Goal: Information Seeking & Learning: Learn about a topic

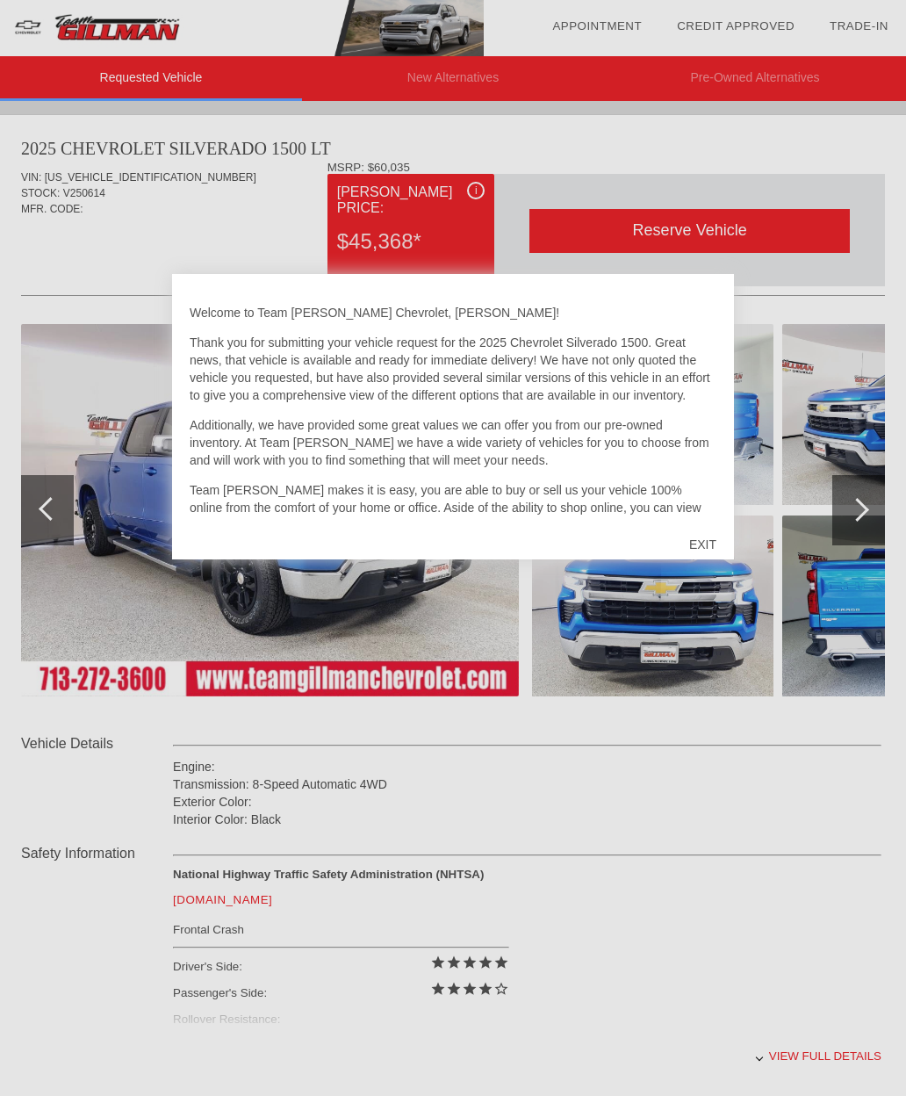
scroll to position [266, 1]
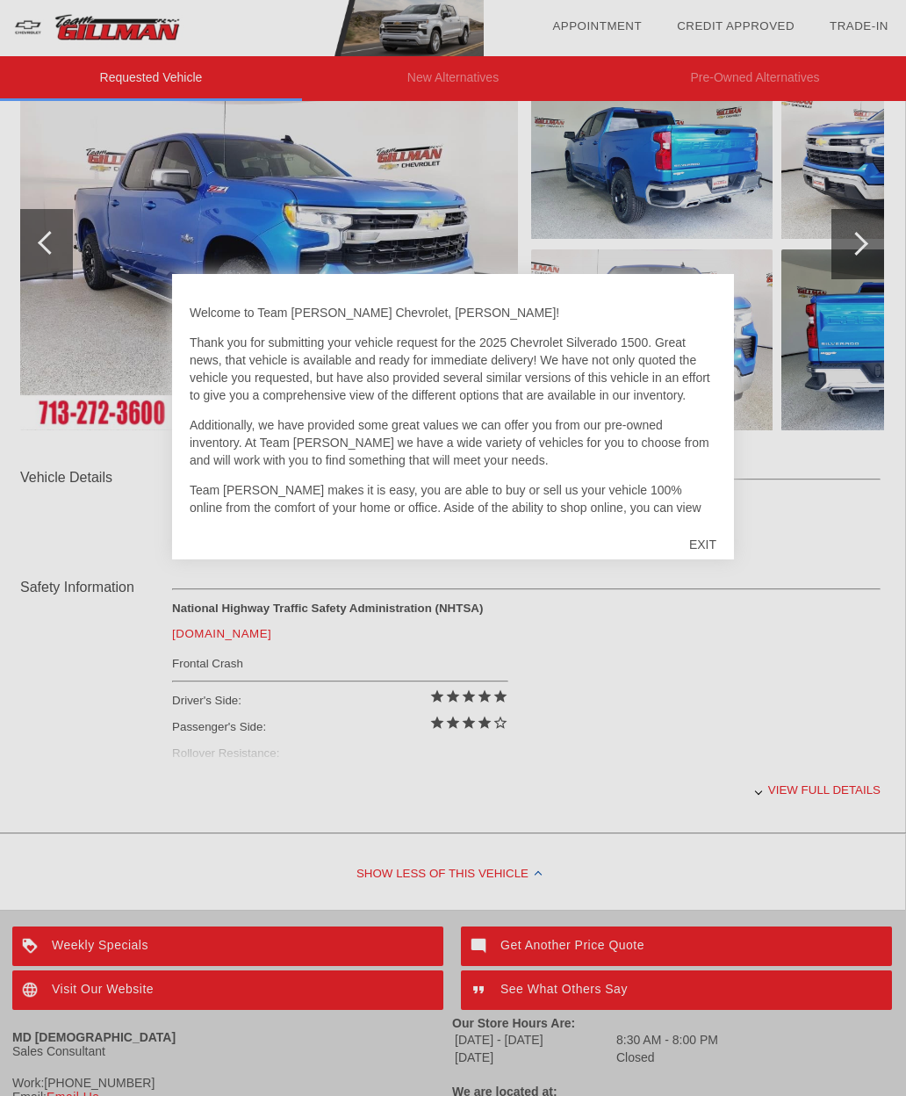
click at [804, 643] on div at bounding box center [453, 548] width 906 height 1096
click at [701, 565] on div "EXIT" at bounding box center [703, 544] width 62 height 53
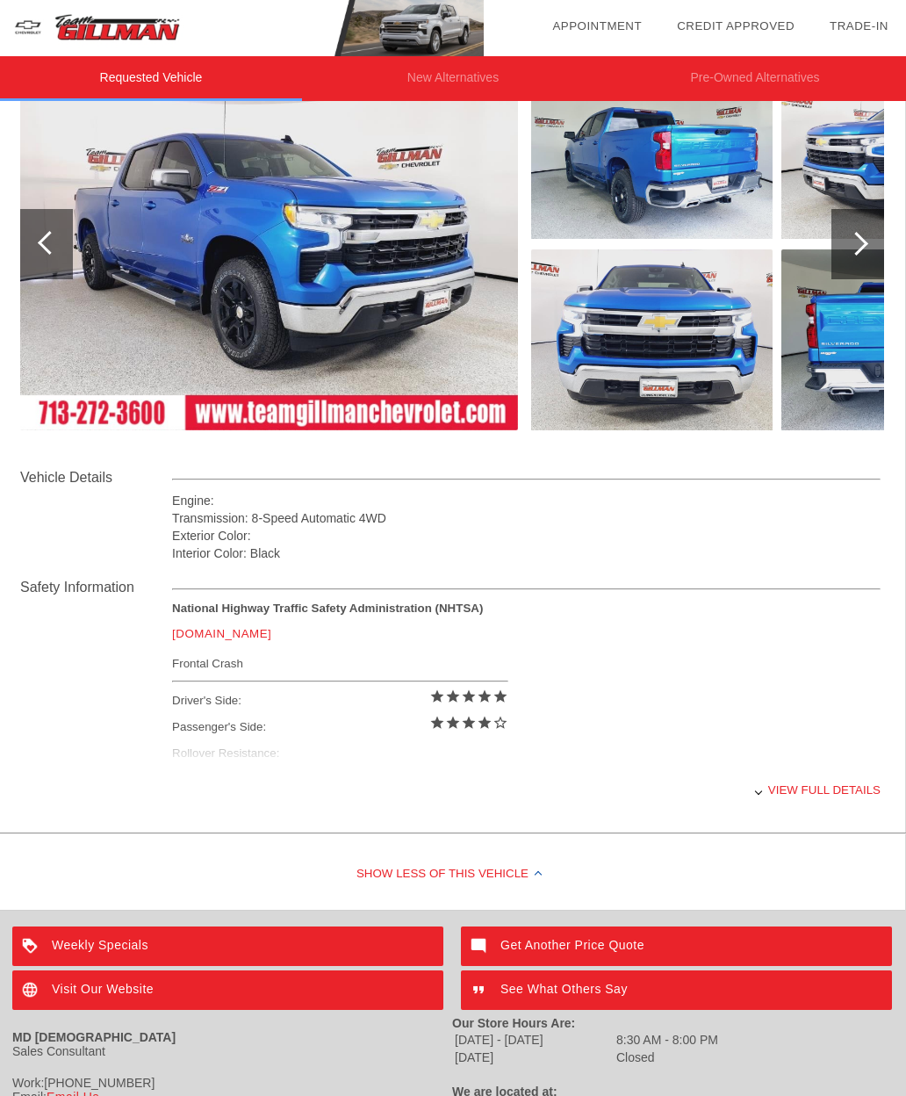
click at [696, 548] on div "Interior Color: Black" at bounding box center [526, 553] width 709 height 18
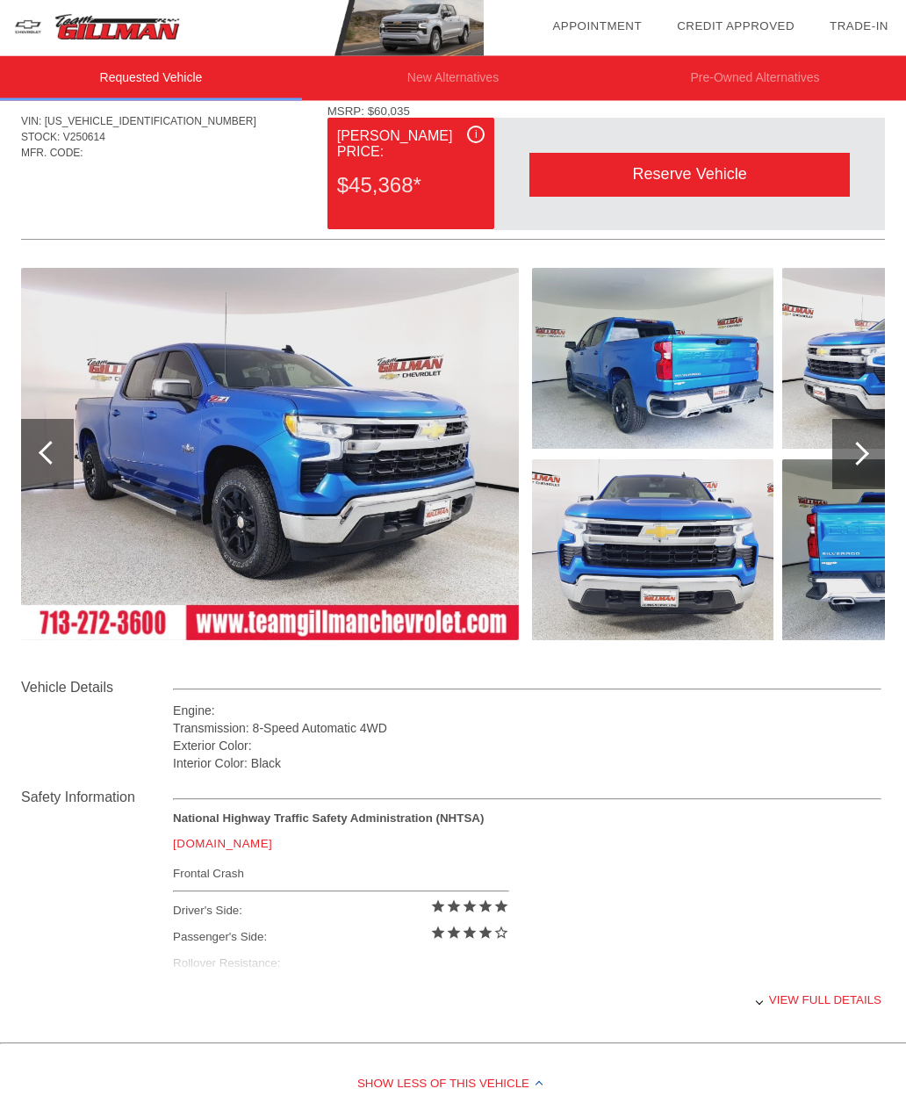
scroll to position [0, 0]
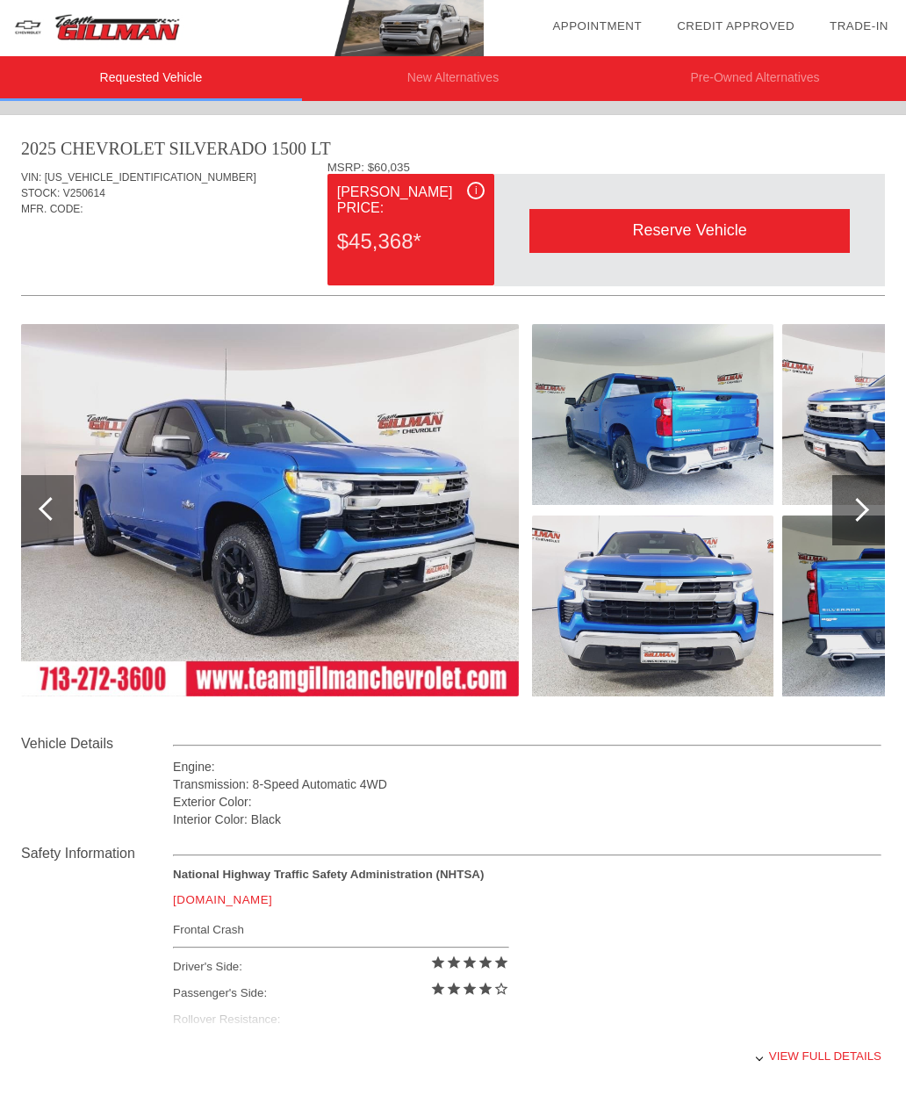
click at [848, 498] on div at bounding box center [858, 510] width 53 height 70
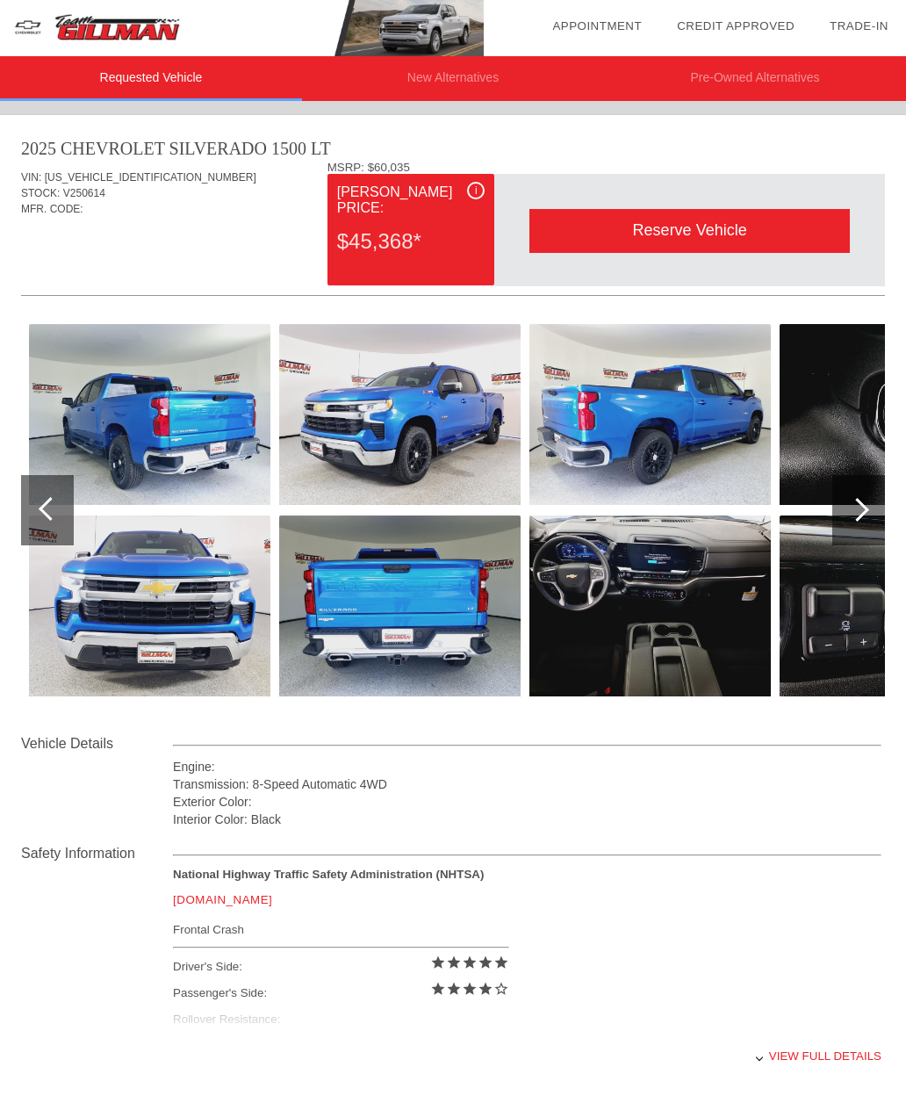
click at [860, 530] on div at bounding box center [858, 510] width 53 height 70
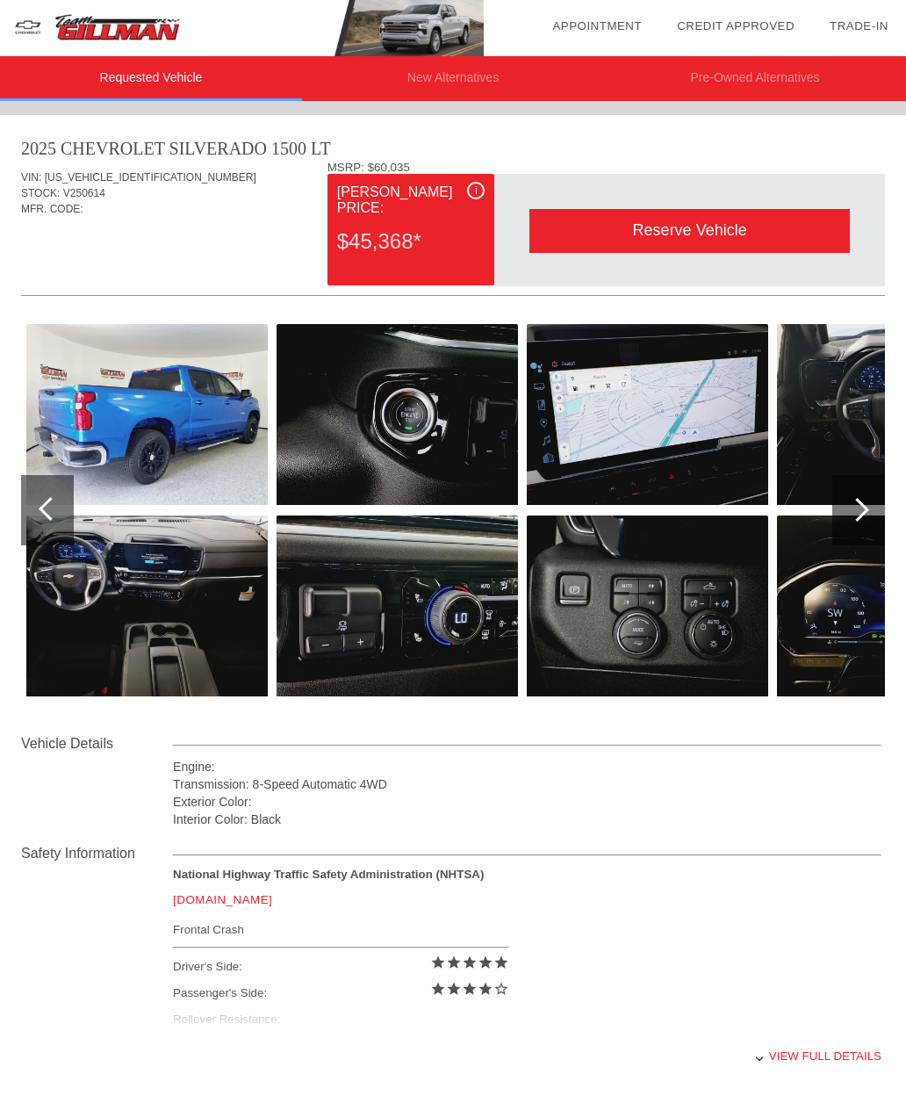
click at [869, 533] on div at bounding box center [858, 510] width 53 height 70
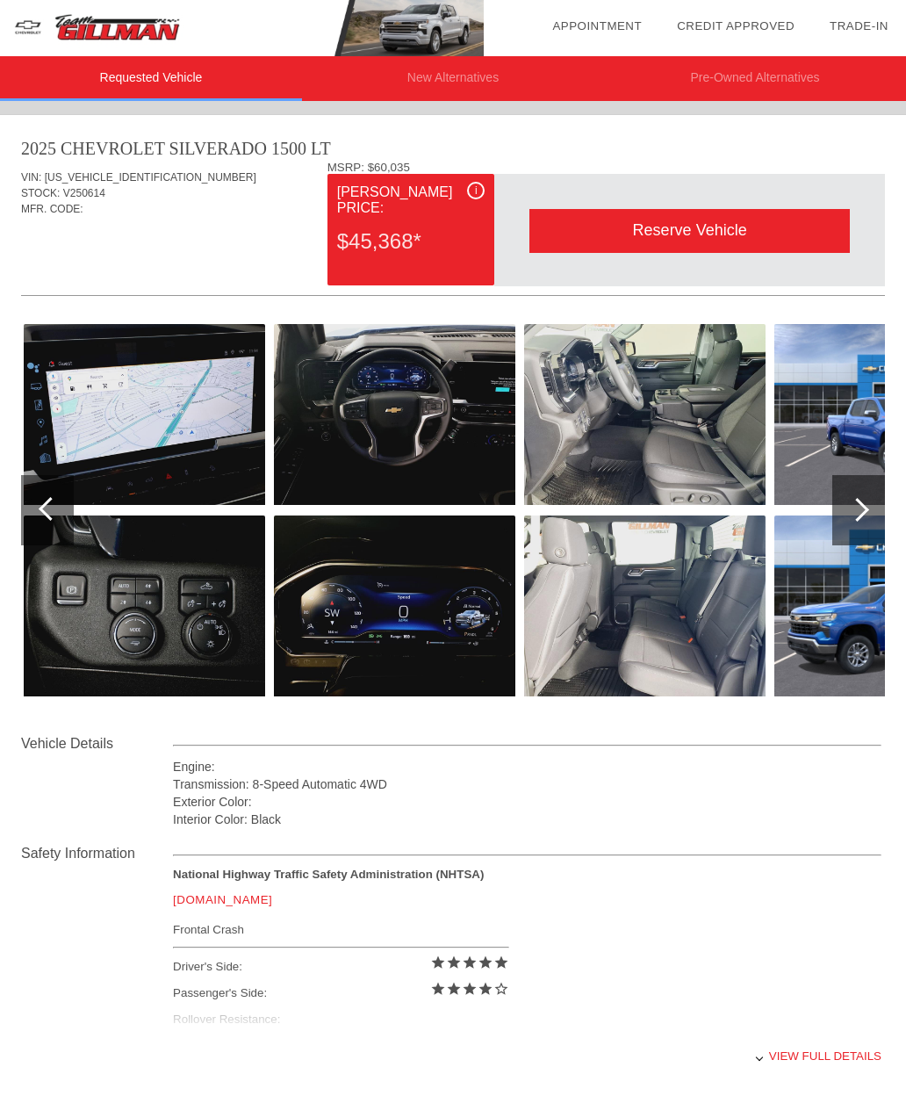
click at [872, 510] on div at bounding box center [858, 510] width 53 height 70
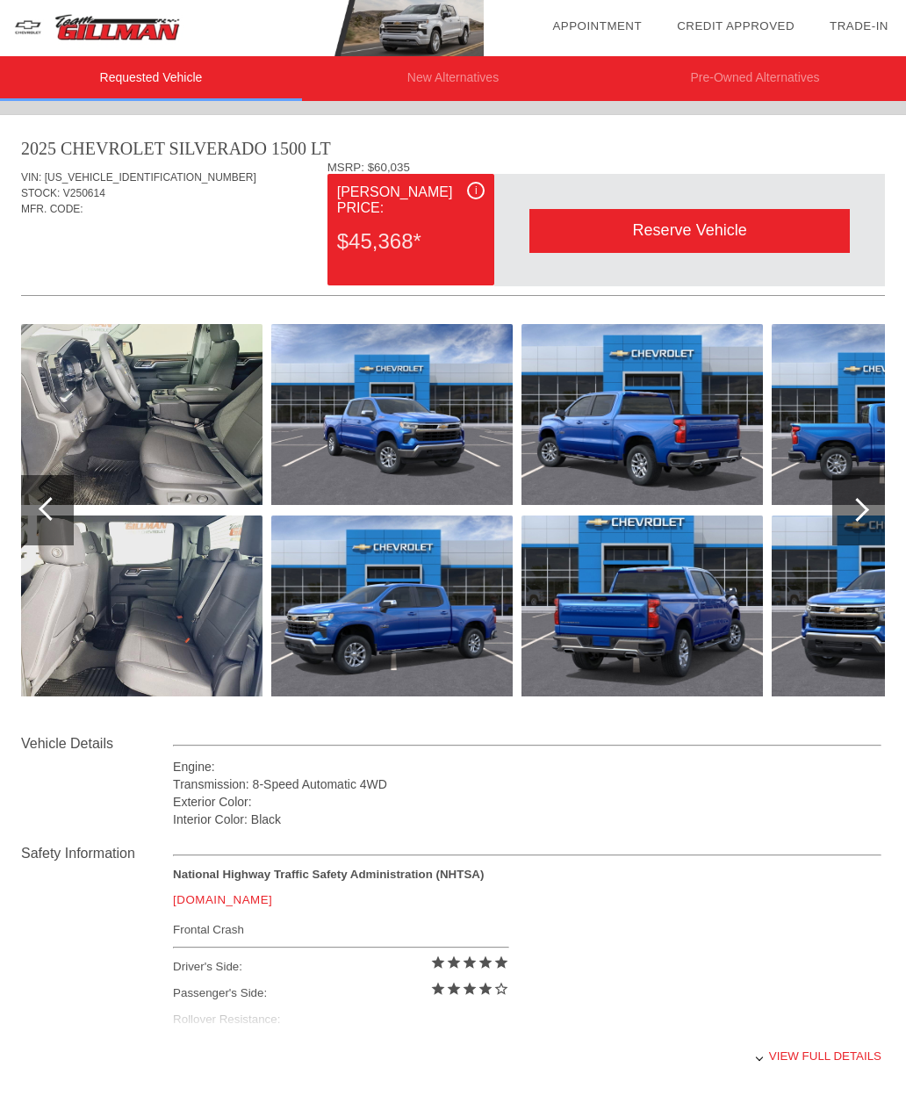
click at [710, 645] on img at bounding box center [642, 605] width 241 height 181
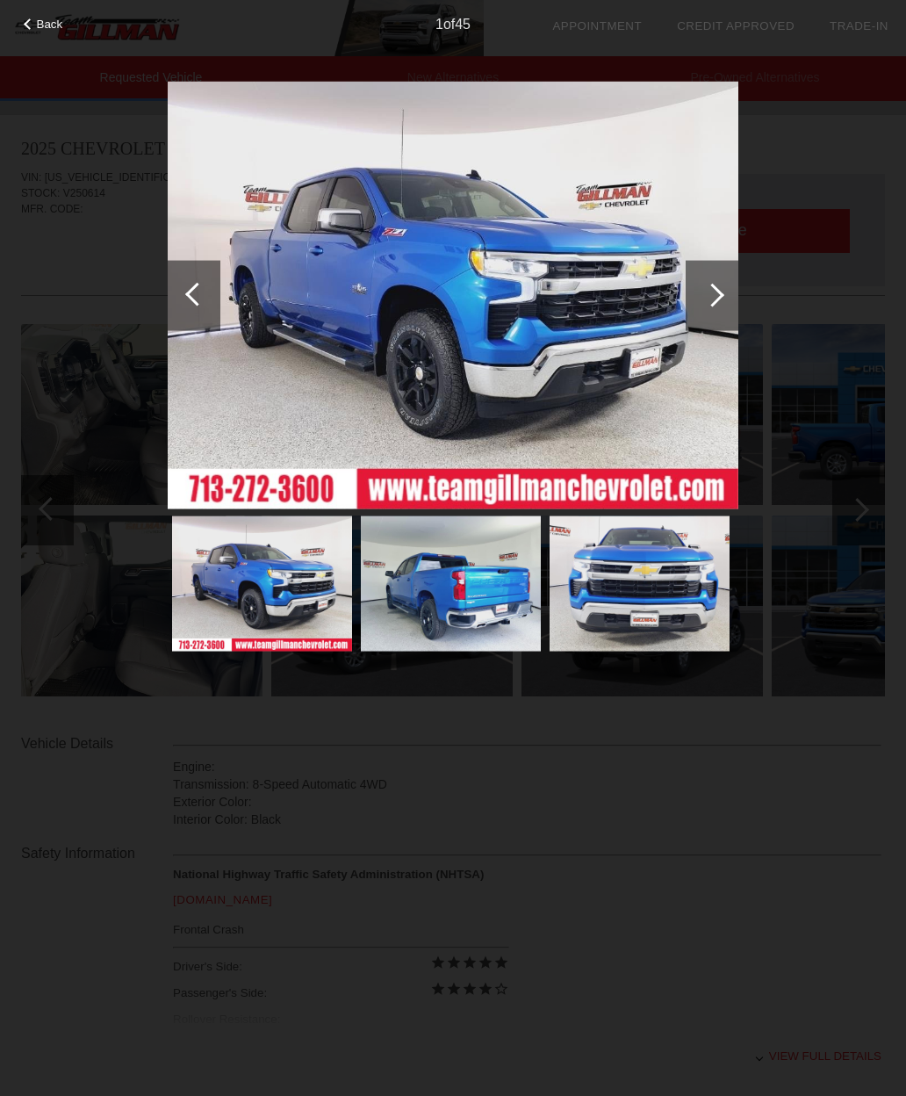
click at [490, 652] on img at bounding box center [451, 583] width 180 height 135
click at [716, 318] on div at bounding box center [712, 295] width 53 height 70
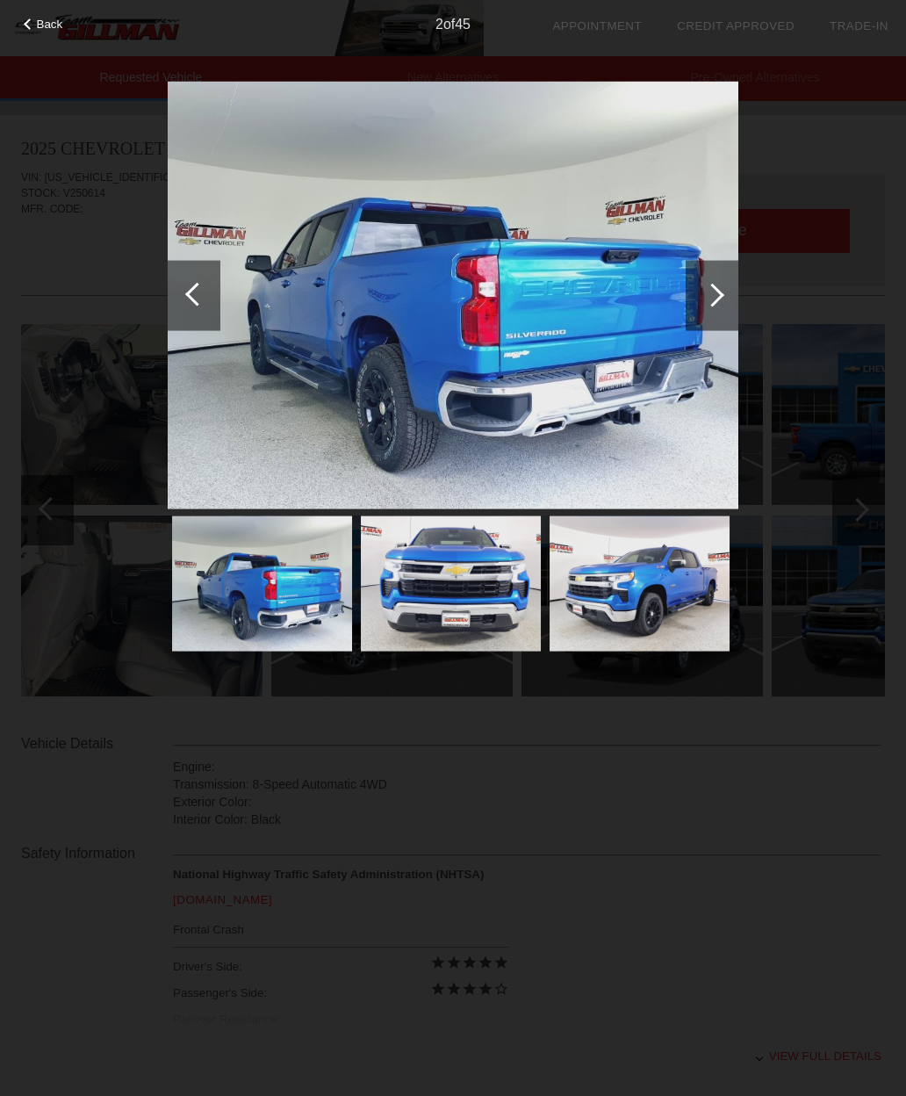
click at [723, 318] on div at bounding box center [712, 295] width 53 height 70
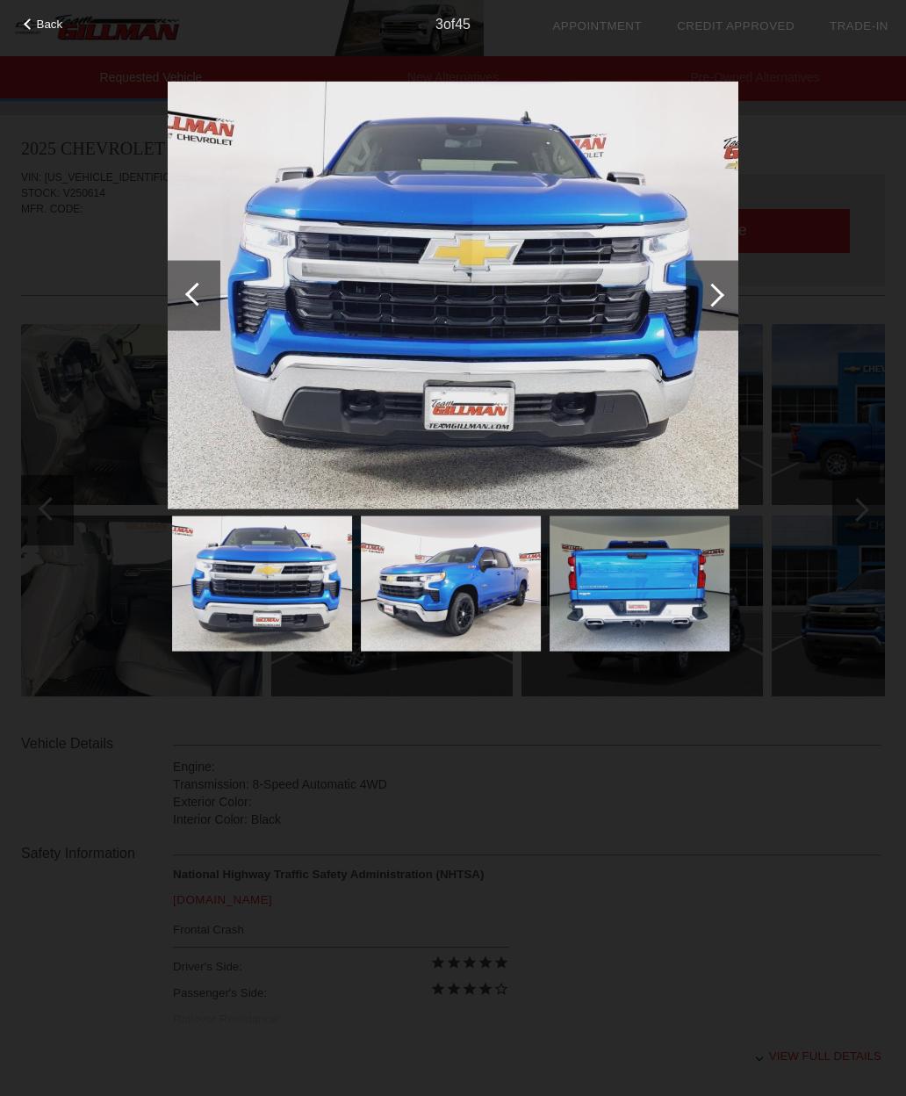
click at [722, 316] on div at bounding box center [712, 295] width 53 height 70
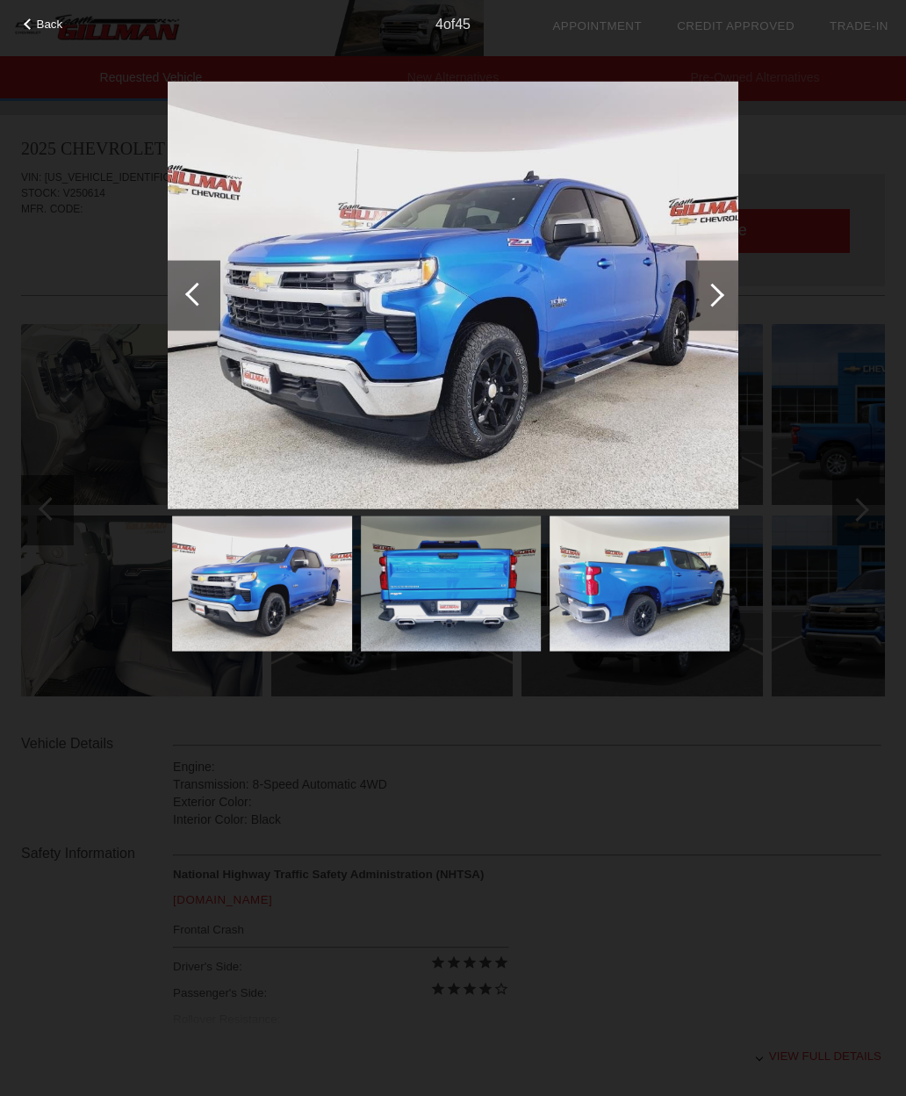
click at [694, 317] on div at bounding box center [712, 295] width 53 height 70
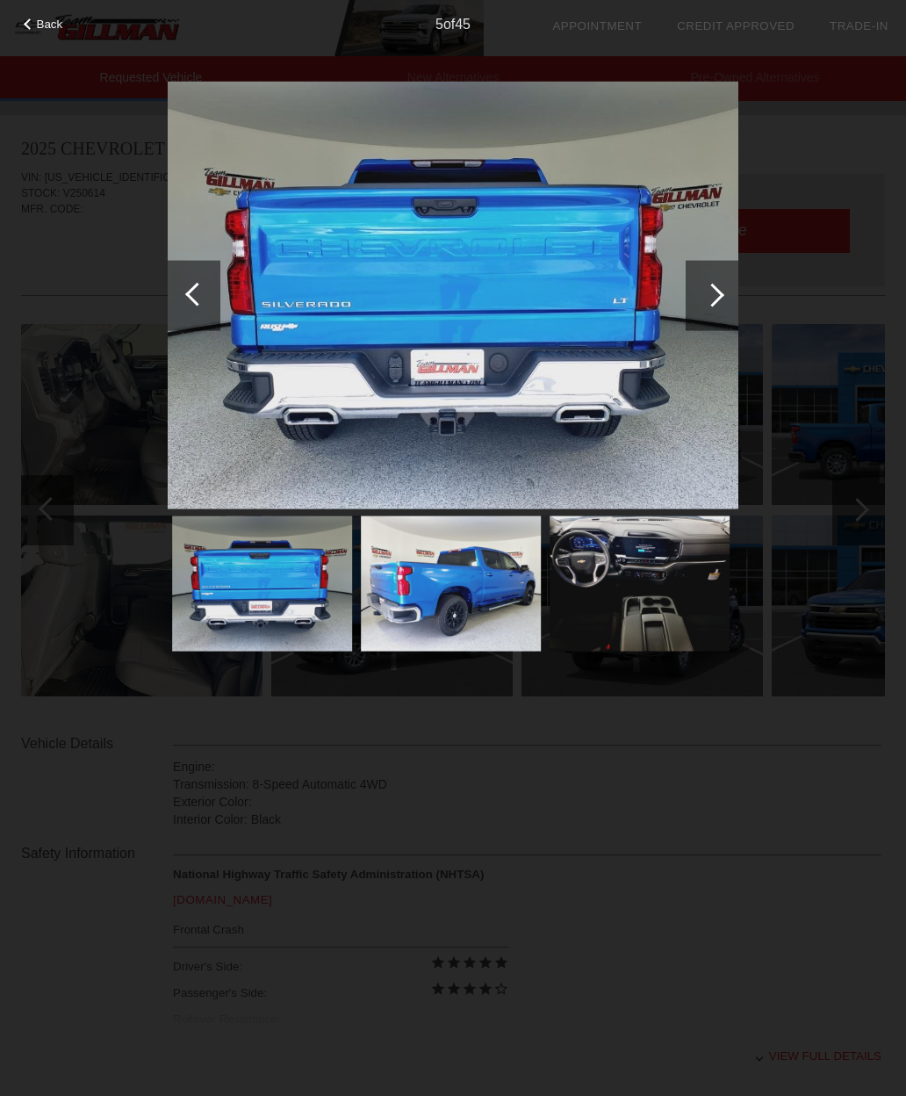
click at [689, 322] on div at bounding box center [712, 295] width 53 height 70
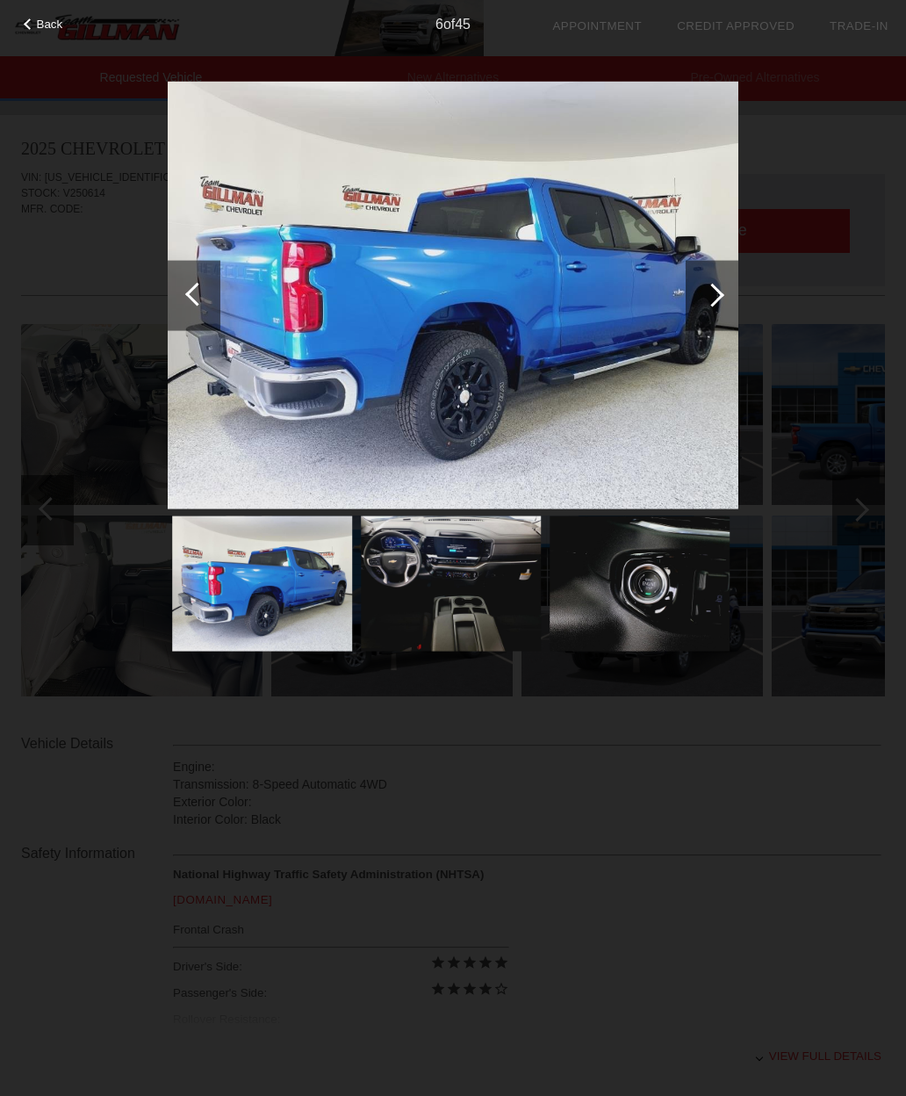
click at [697, 328] on div at bounding box center [712, 295] width 53 height 70
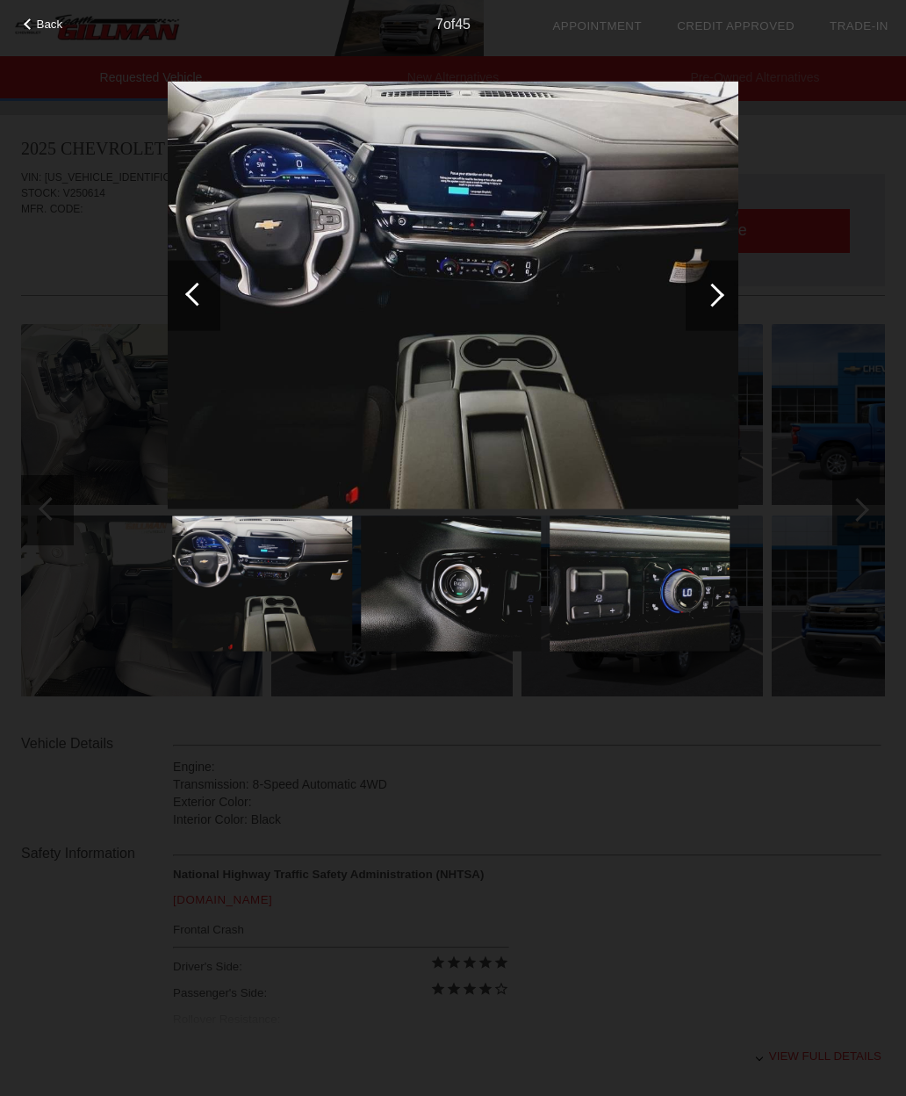
click at [719, 314] on div at bounding box center [712, 295] width 53 height 70
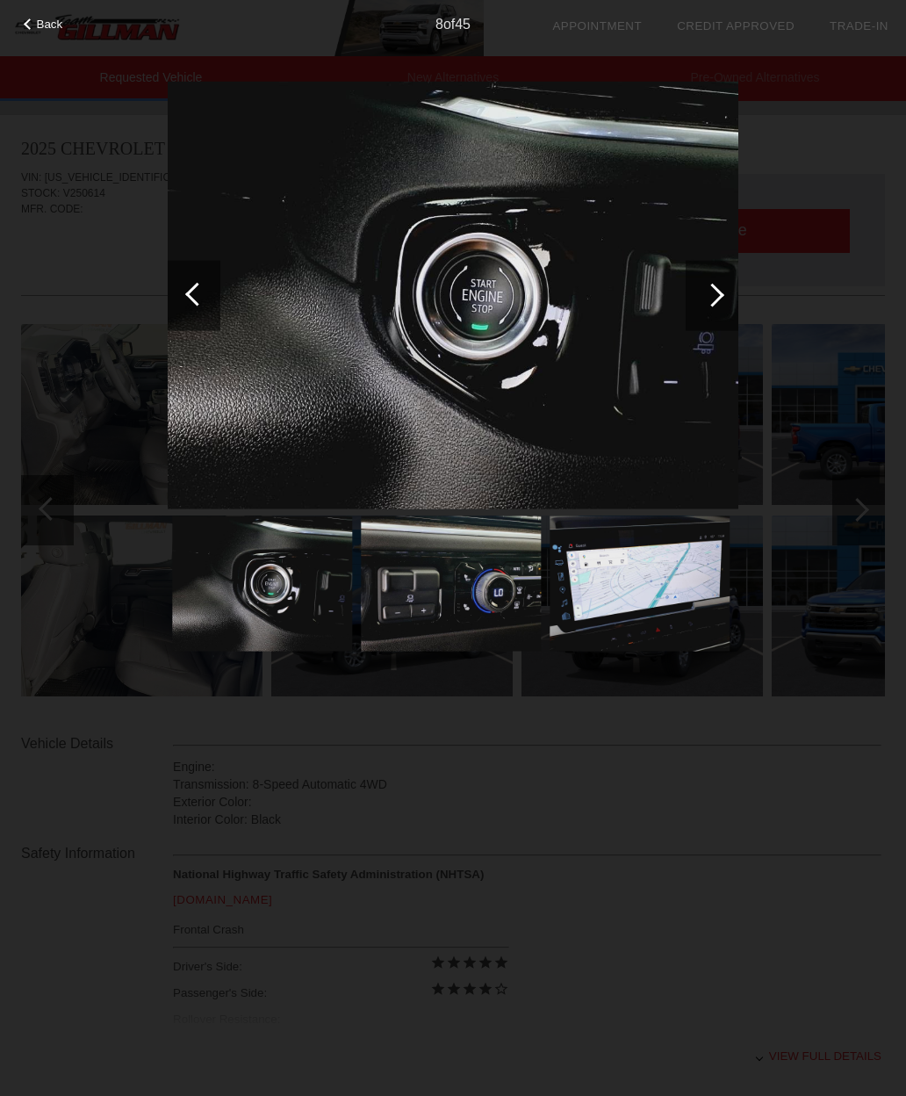
click at [708, 328] on div at bounding box center [712, 295] width 53 height 70
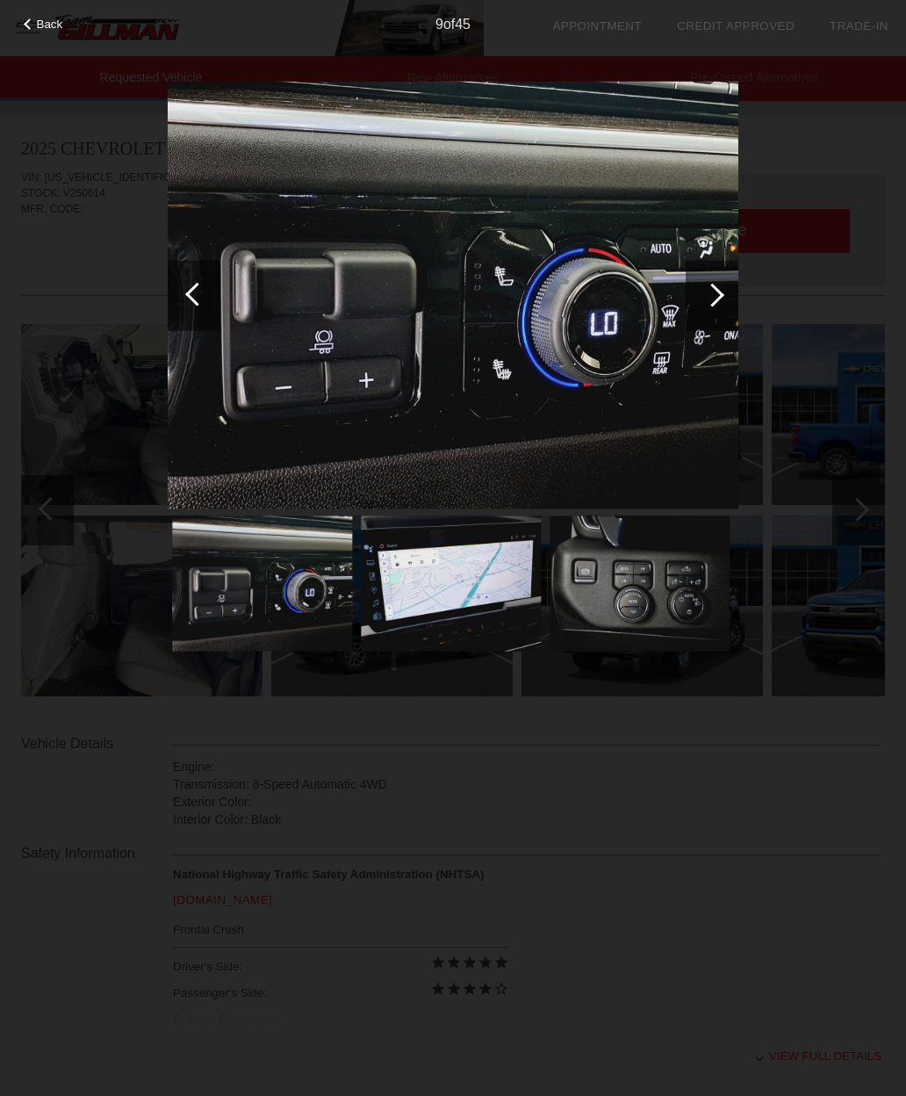
click at [701, 326] on div at bounding box center [712, 295] width 53 height 70
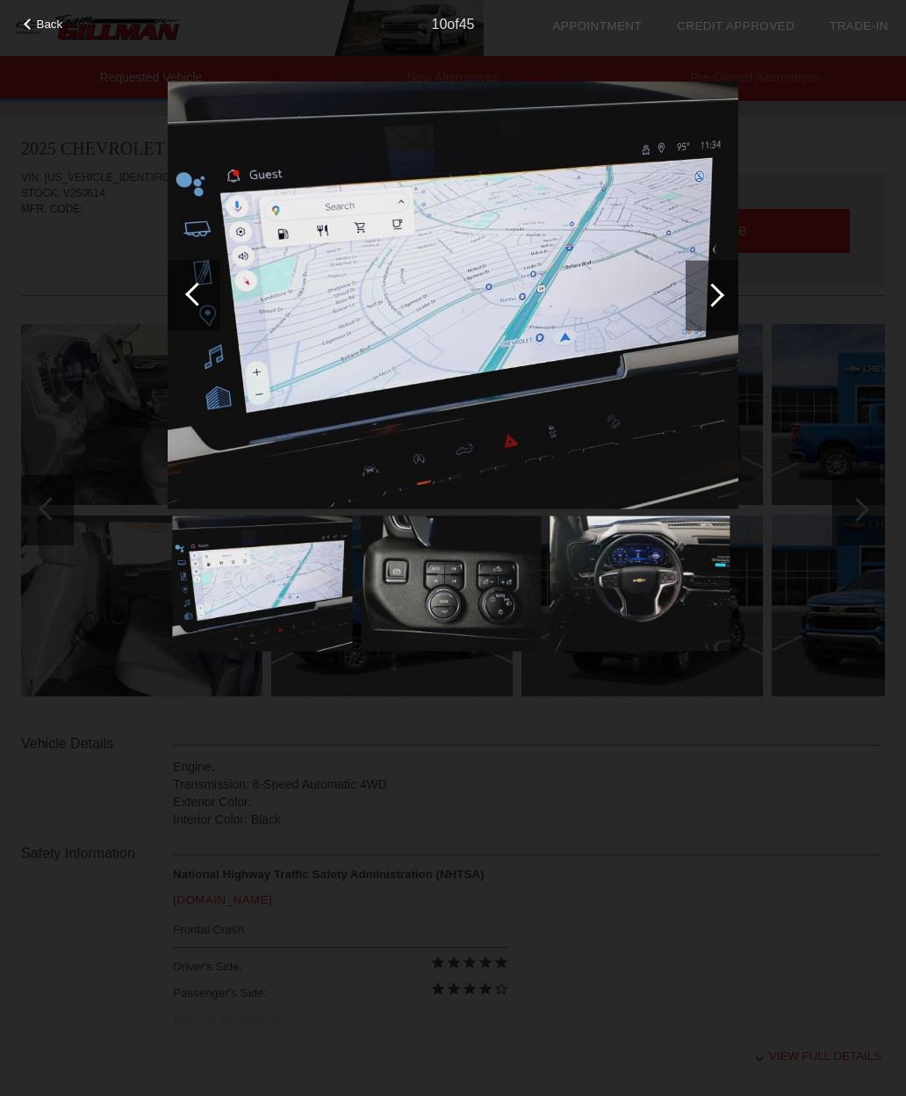
click at [41, 31] on span "Back" at bounding box center [50, 24] width 26 height 13
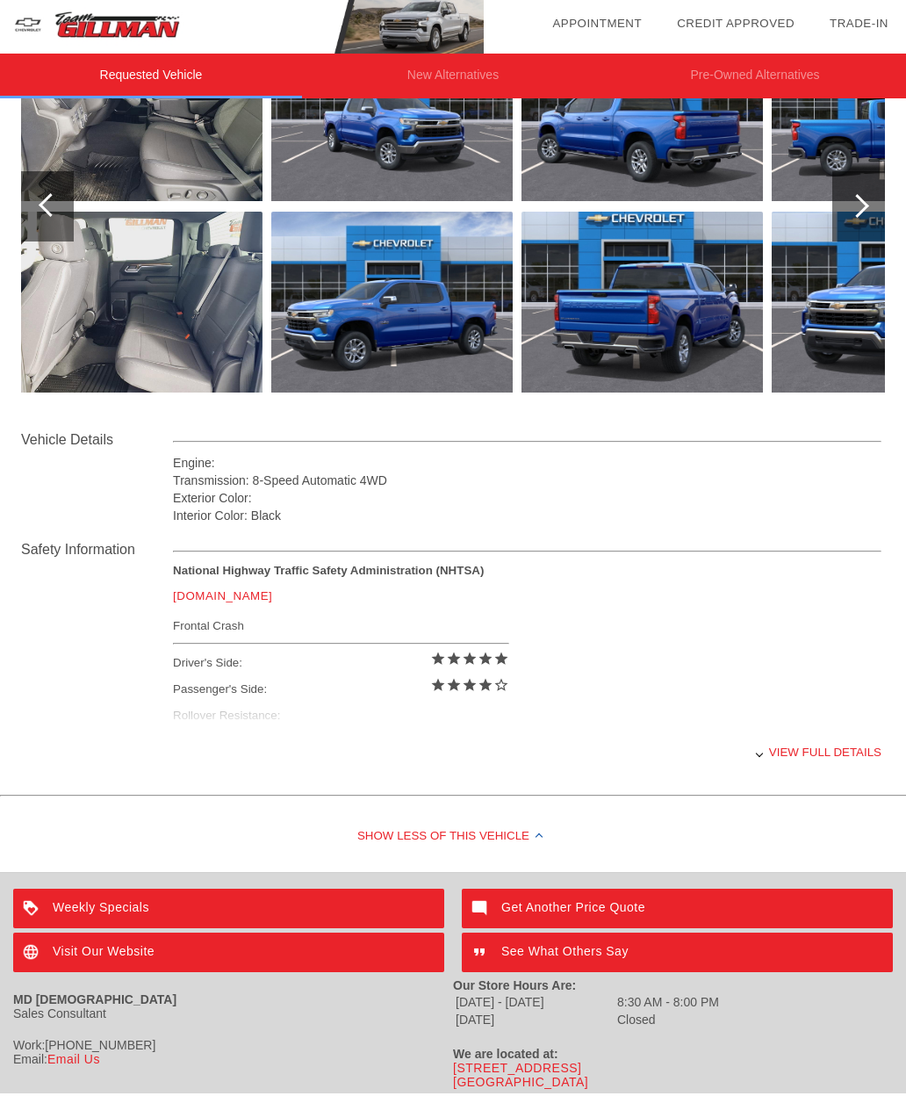
scroll to position [300, 0]
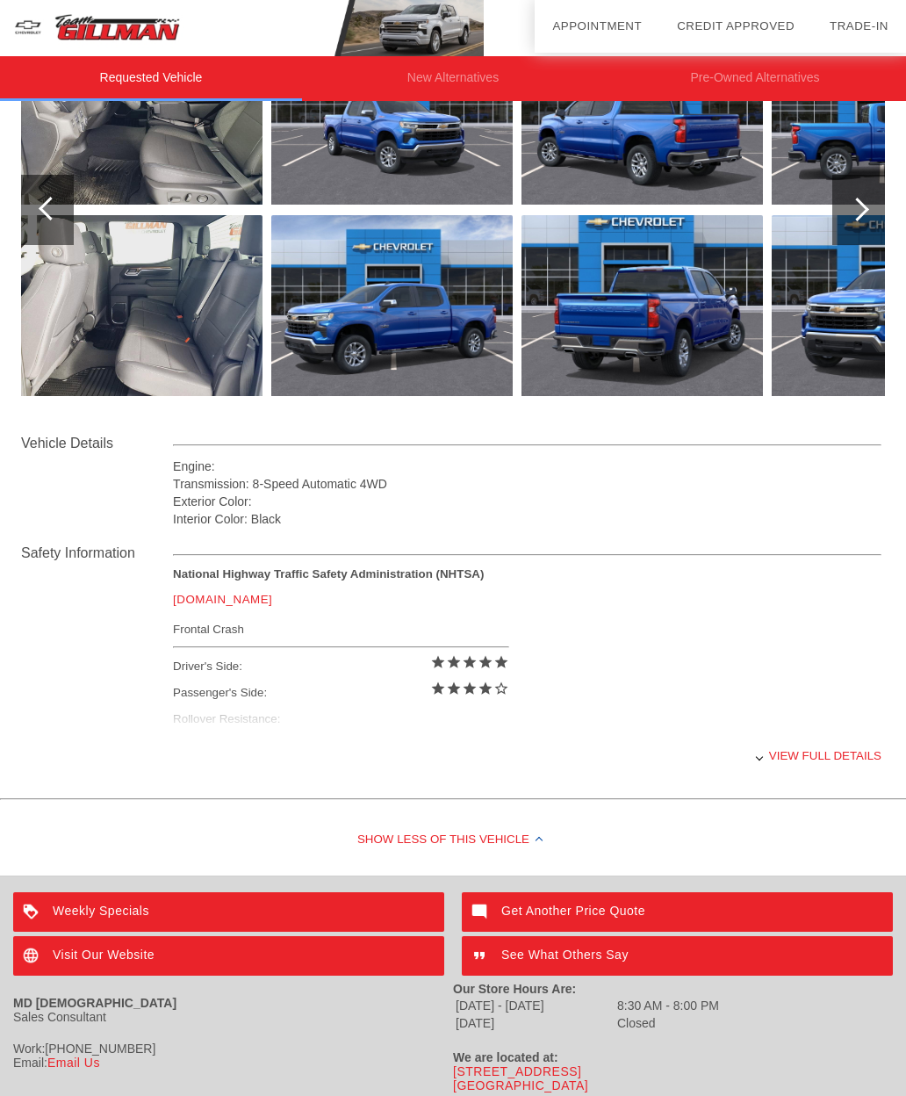
click at [249, 913] on div "Weekly Specials" at bounding box center [228, 912] width 431 height 40
